Goal: Task Accomplishment & Management: Complete application form

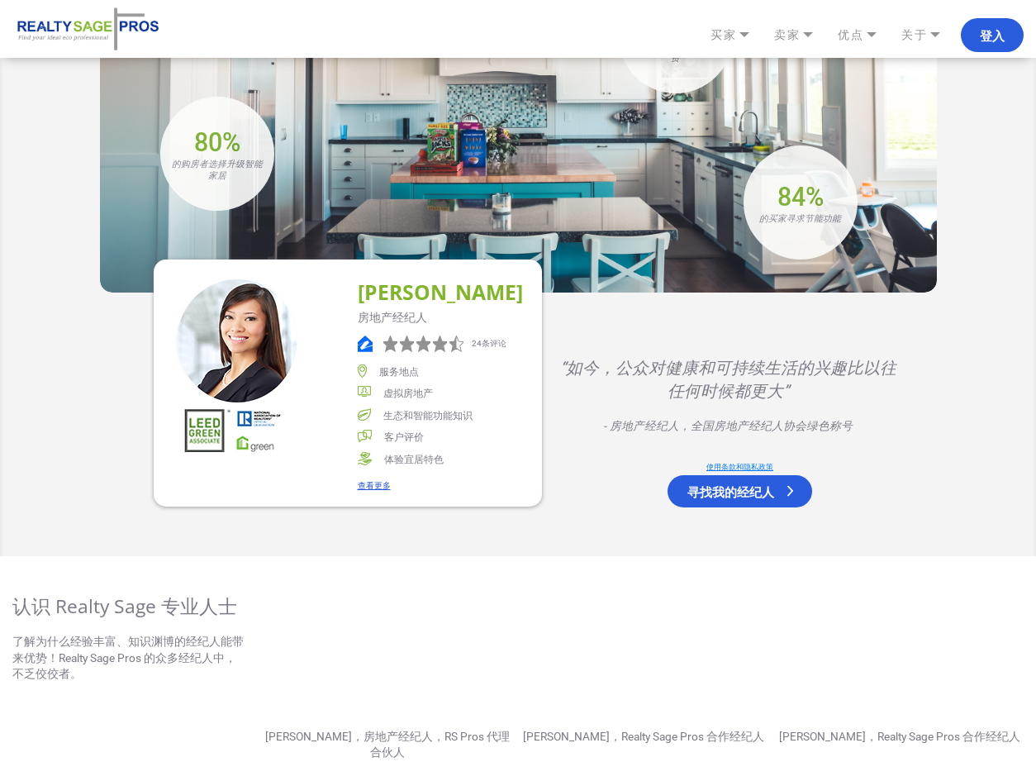
scroll to position [2383, 0]
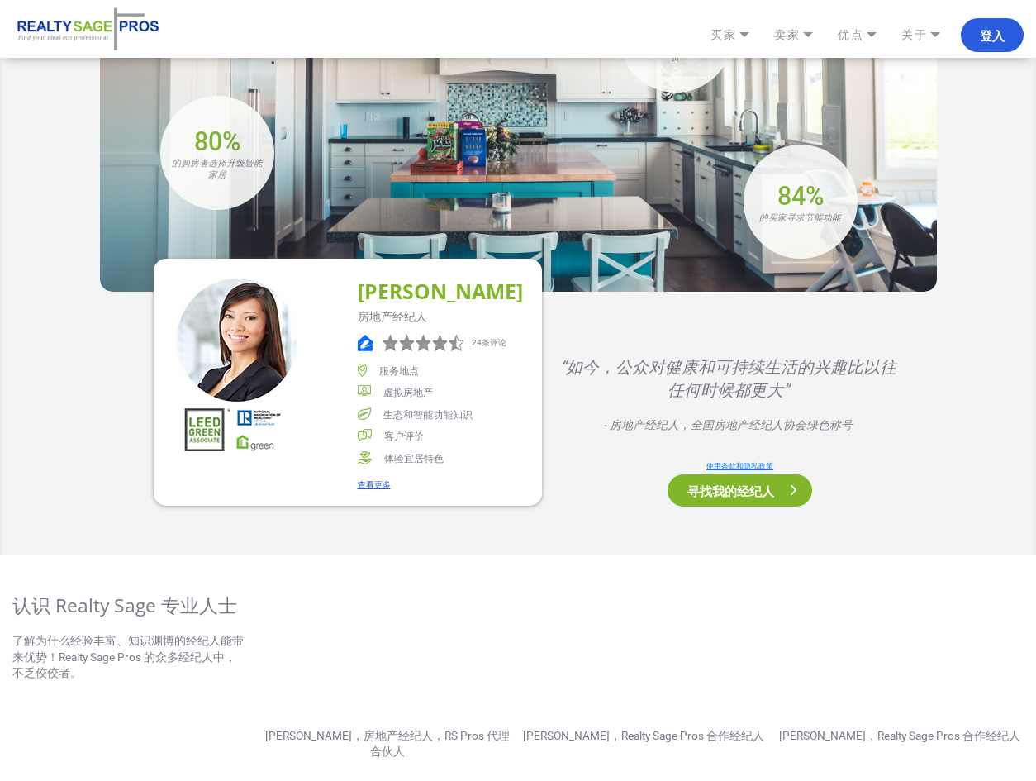
click at [726, 482] on font "寻找我的经纪人" at bounding box center [730, 490] width 87 height 17
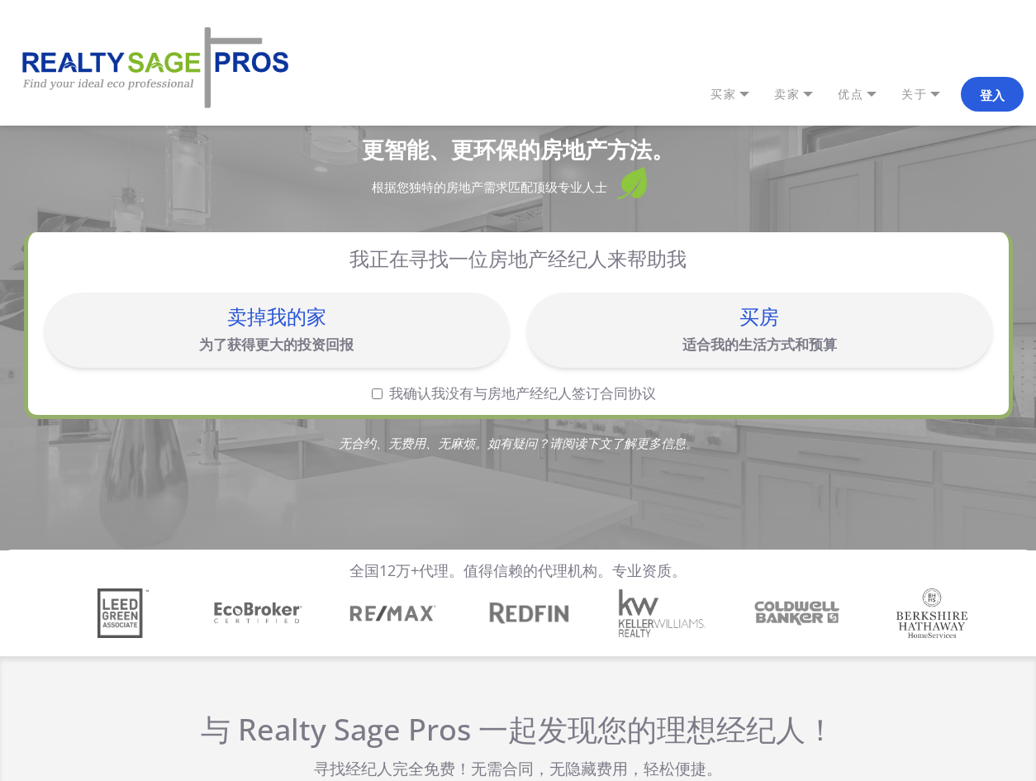
scroll to position [0, 0]
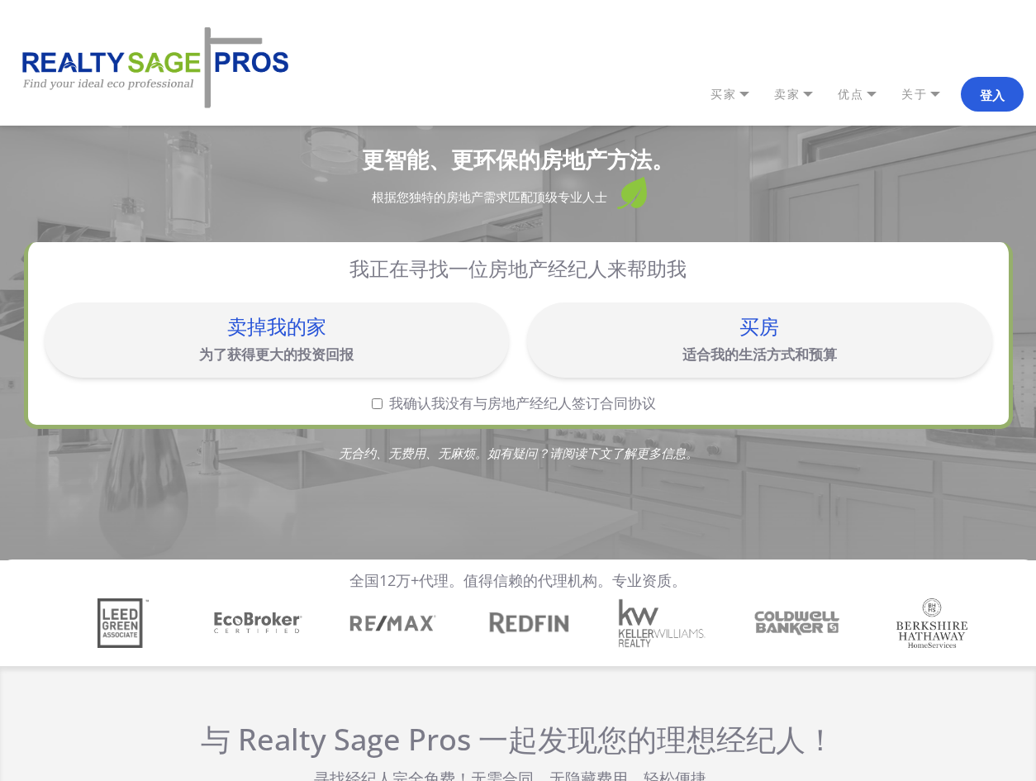
click at [627, 331] on div "买房" at bounding box center [759, 326] width 448 height 20
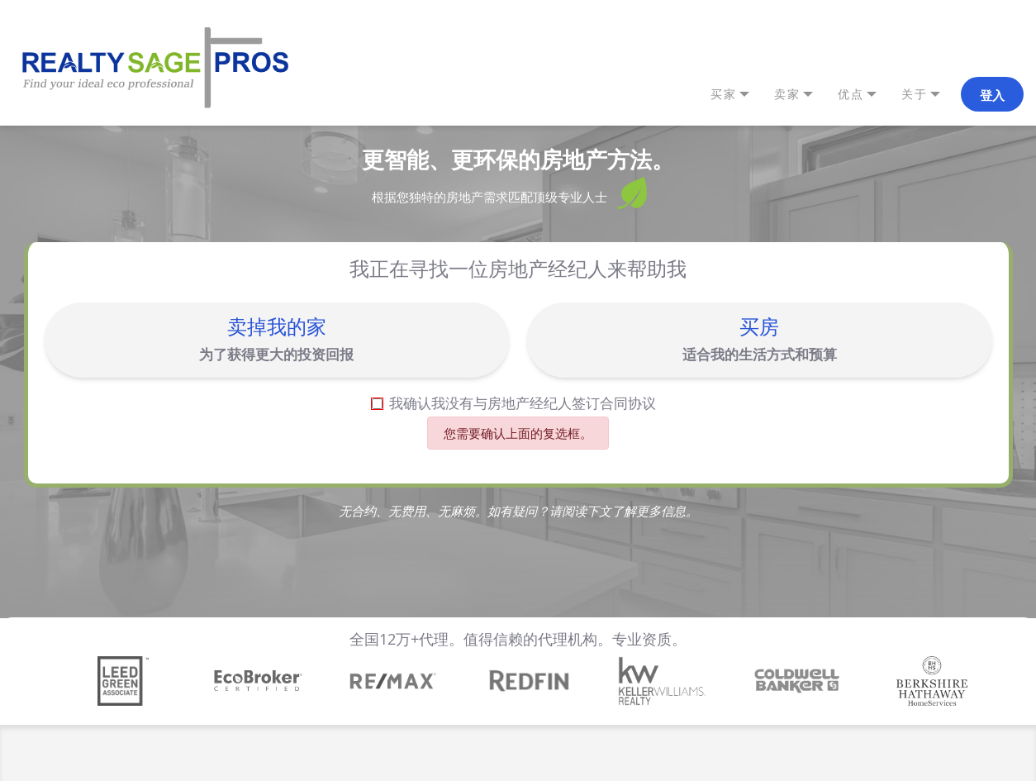
scroll to position [13, 0]
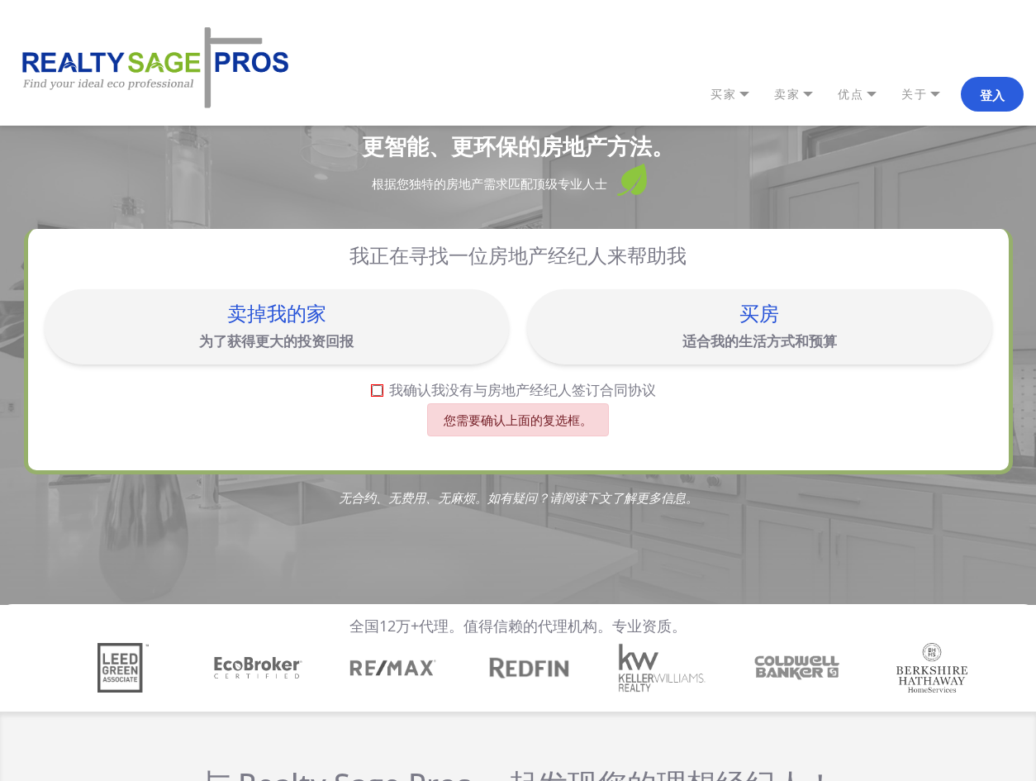
click at [377, 391] on input "我确认我没有与房地产经纪人签订合同协议" at bounding box center [377, 390] width 11 height 11
checkbox input "true"
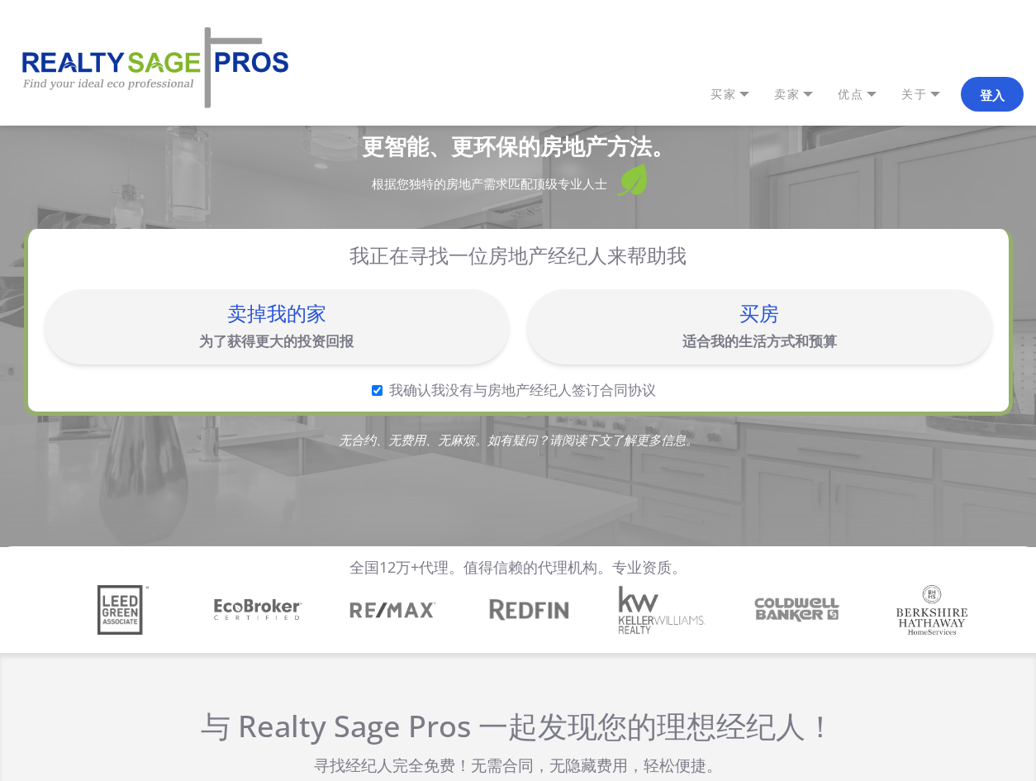
click at [707, 329] on div "买房 适合我的生活方式和预算" at bounding box center [759, 326] width 448 height 59
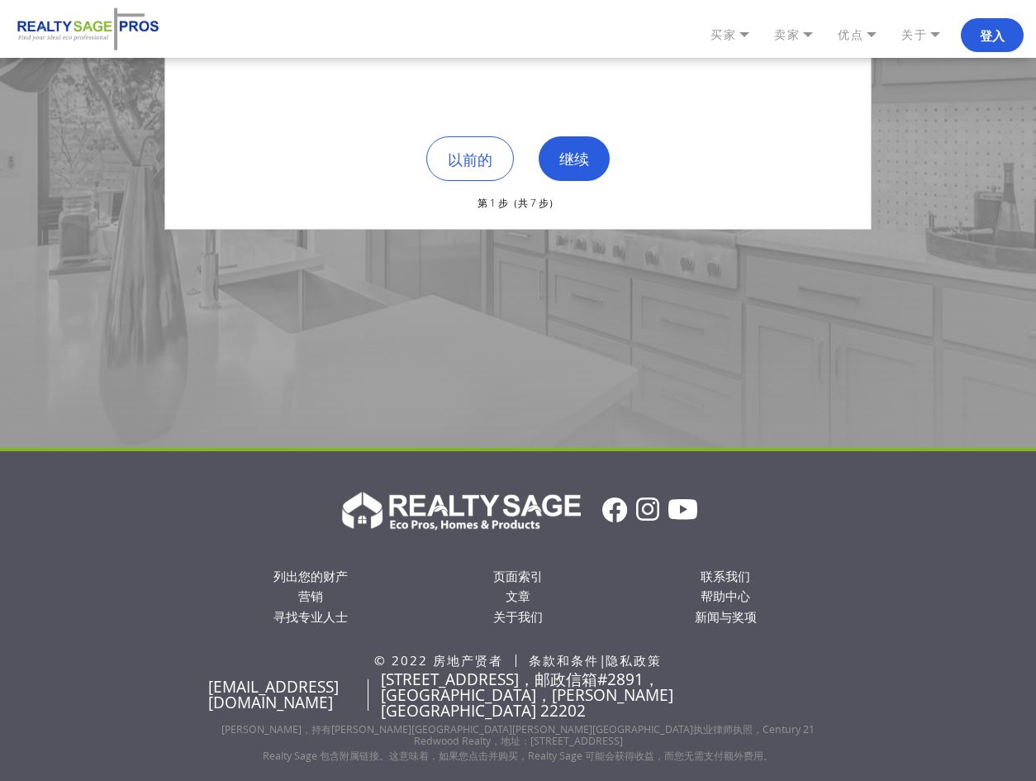
scroll to position [405, 0]
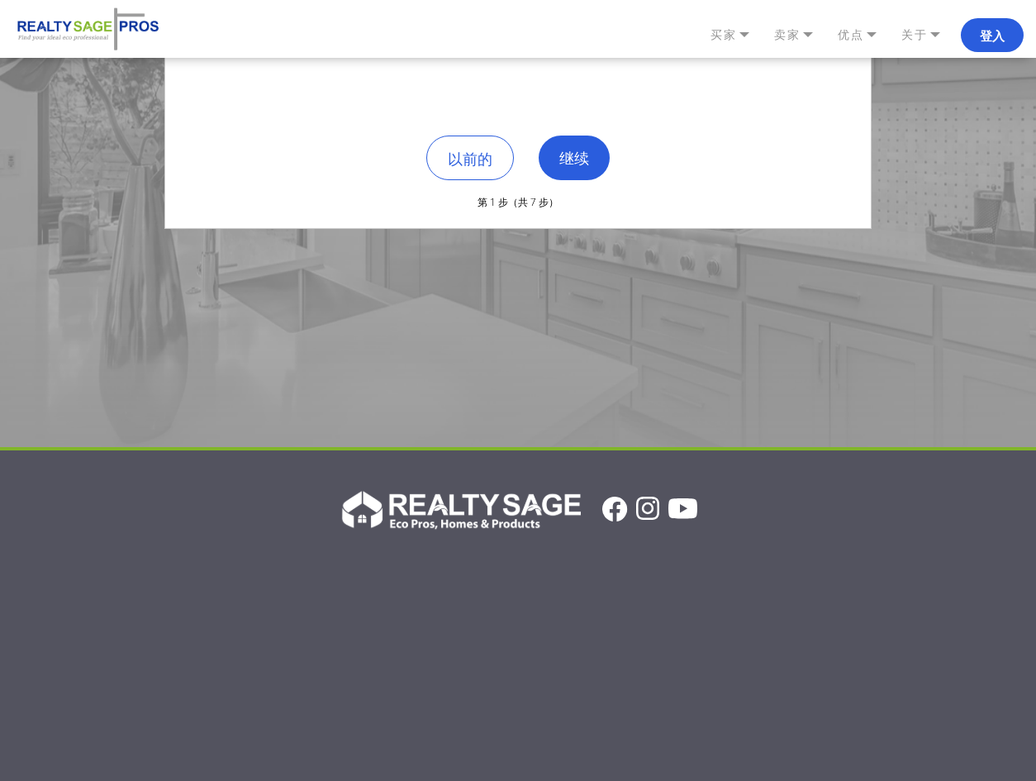
click at [613, 374] on img at bounding box center [518, 68] width 1036 height 758
